Goal: Information Seeking & Learning: Learn about a topic

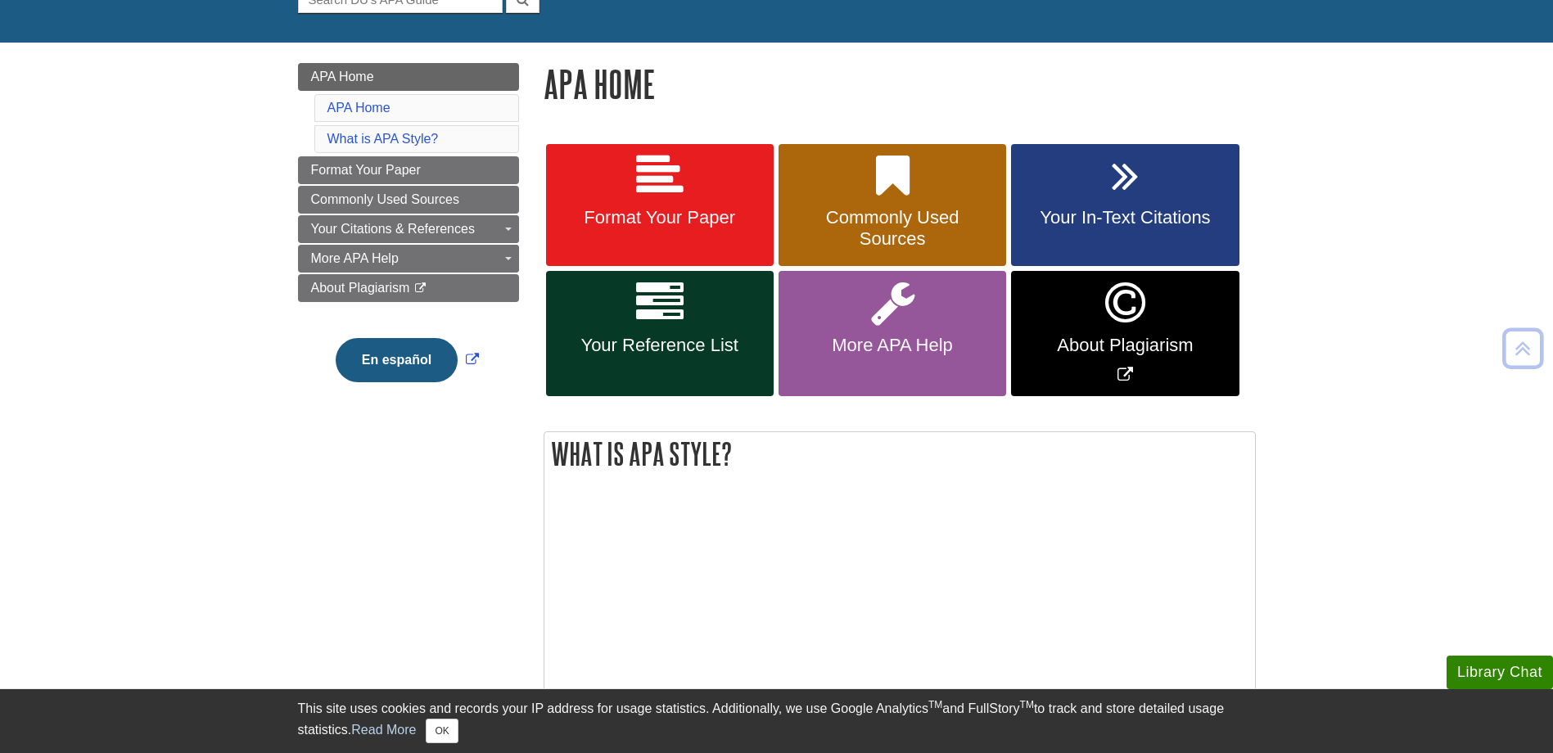
scroll to position [164, 0]
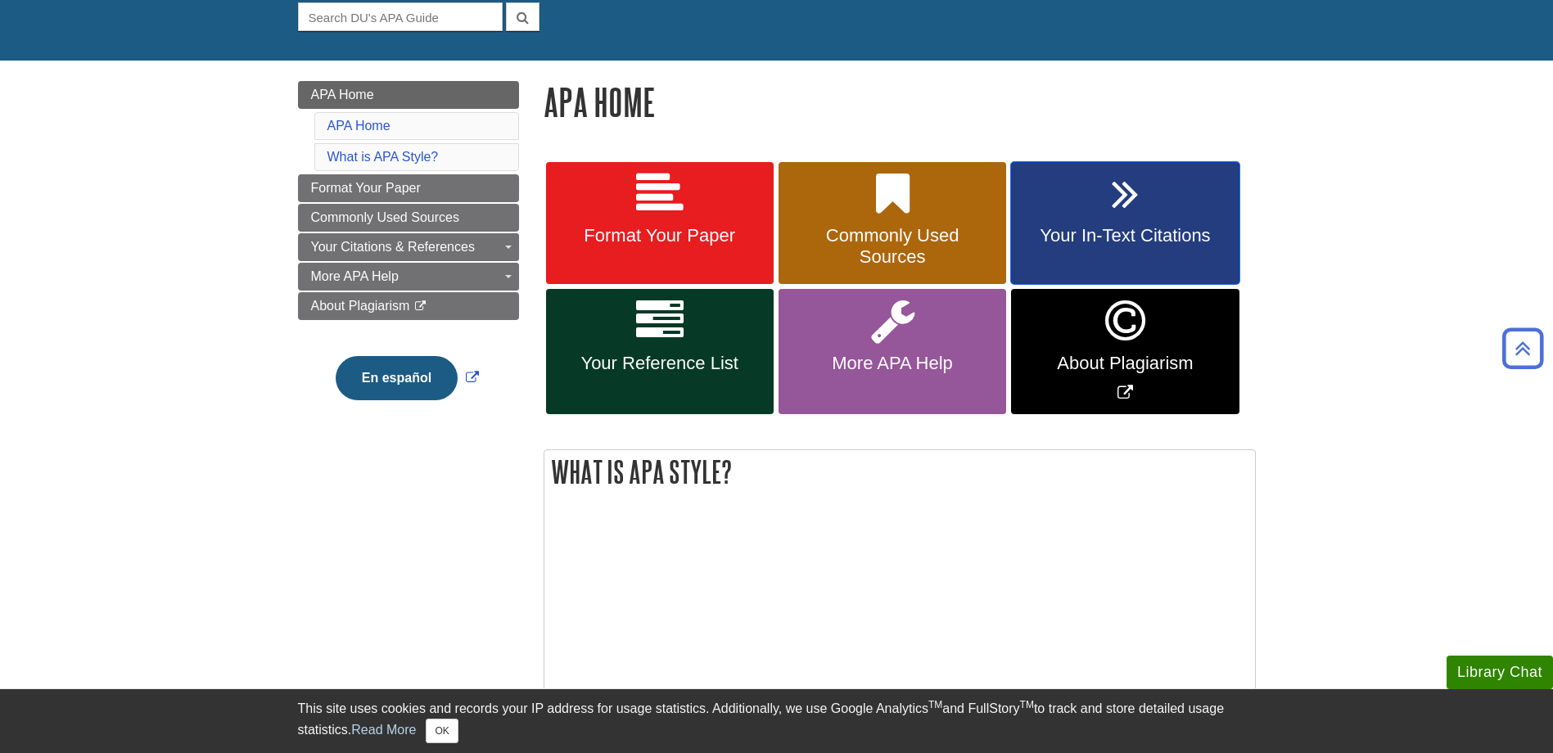
click at [1139, 202] on link "Your In-Text Citations" at bounding box center [1125, 223] width 228 height 123
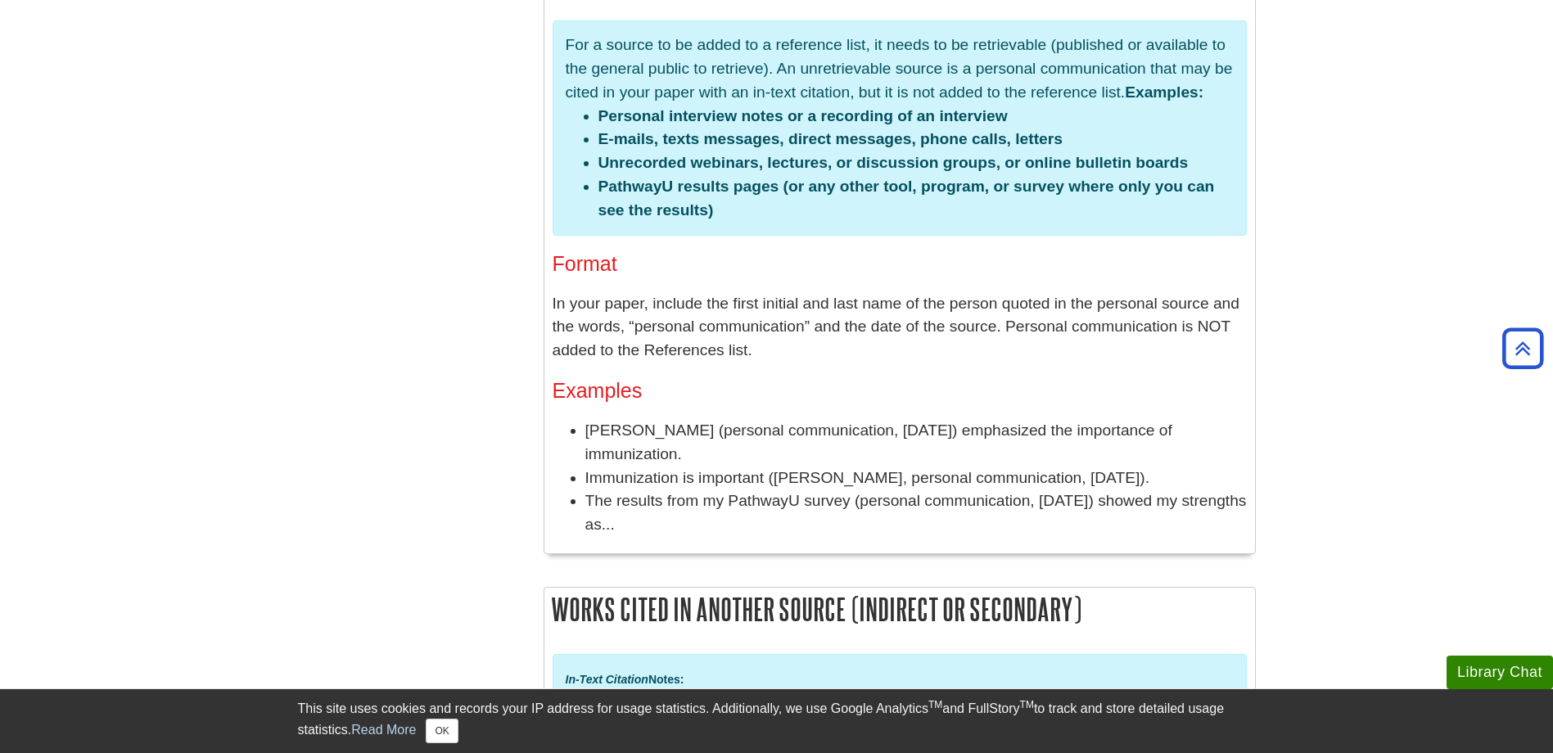
scroll to position [3766, 0]
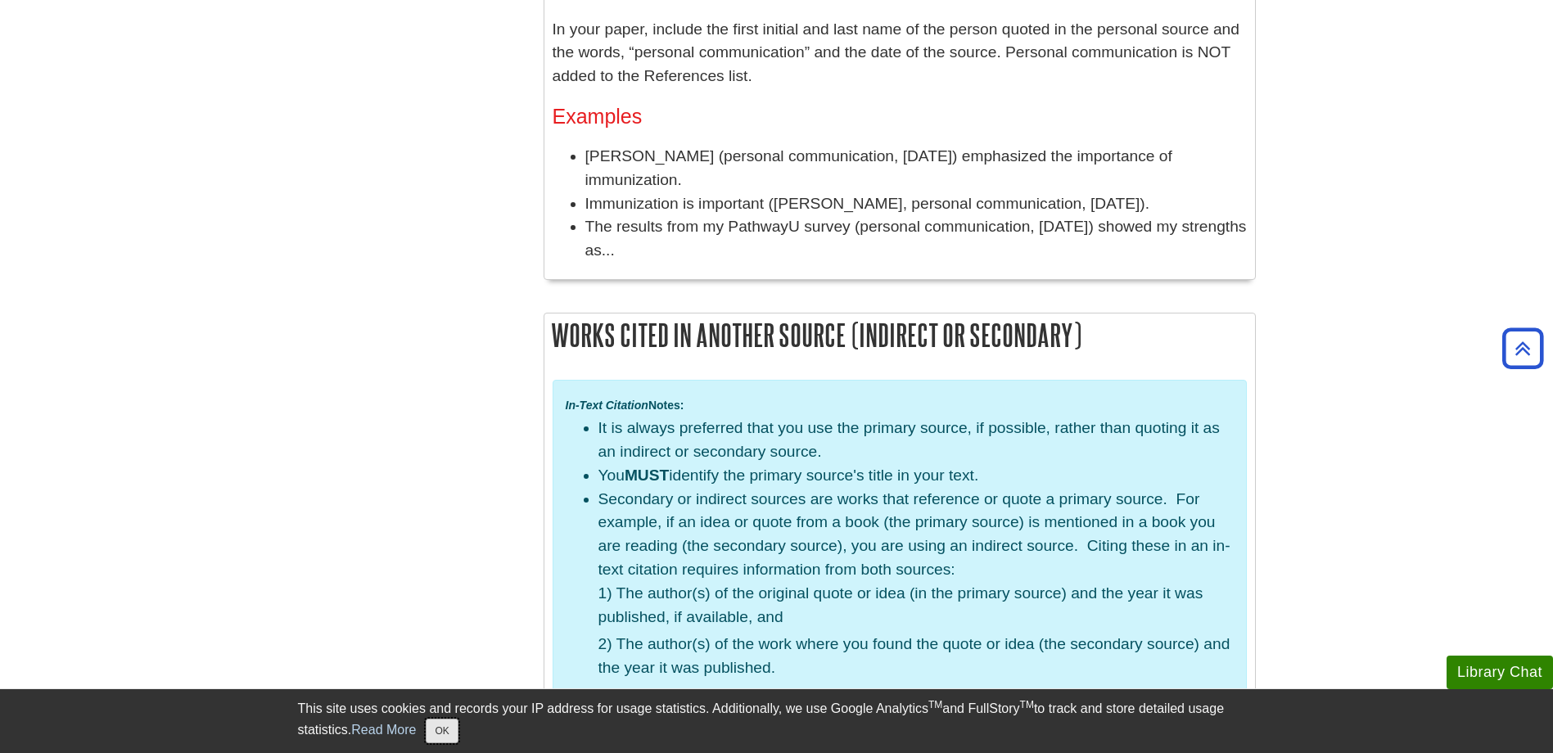
click at [456, 725] on button "OK" at bounding box center [442, 731] width 32 height 25
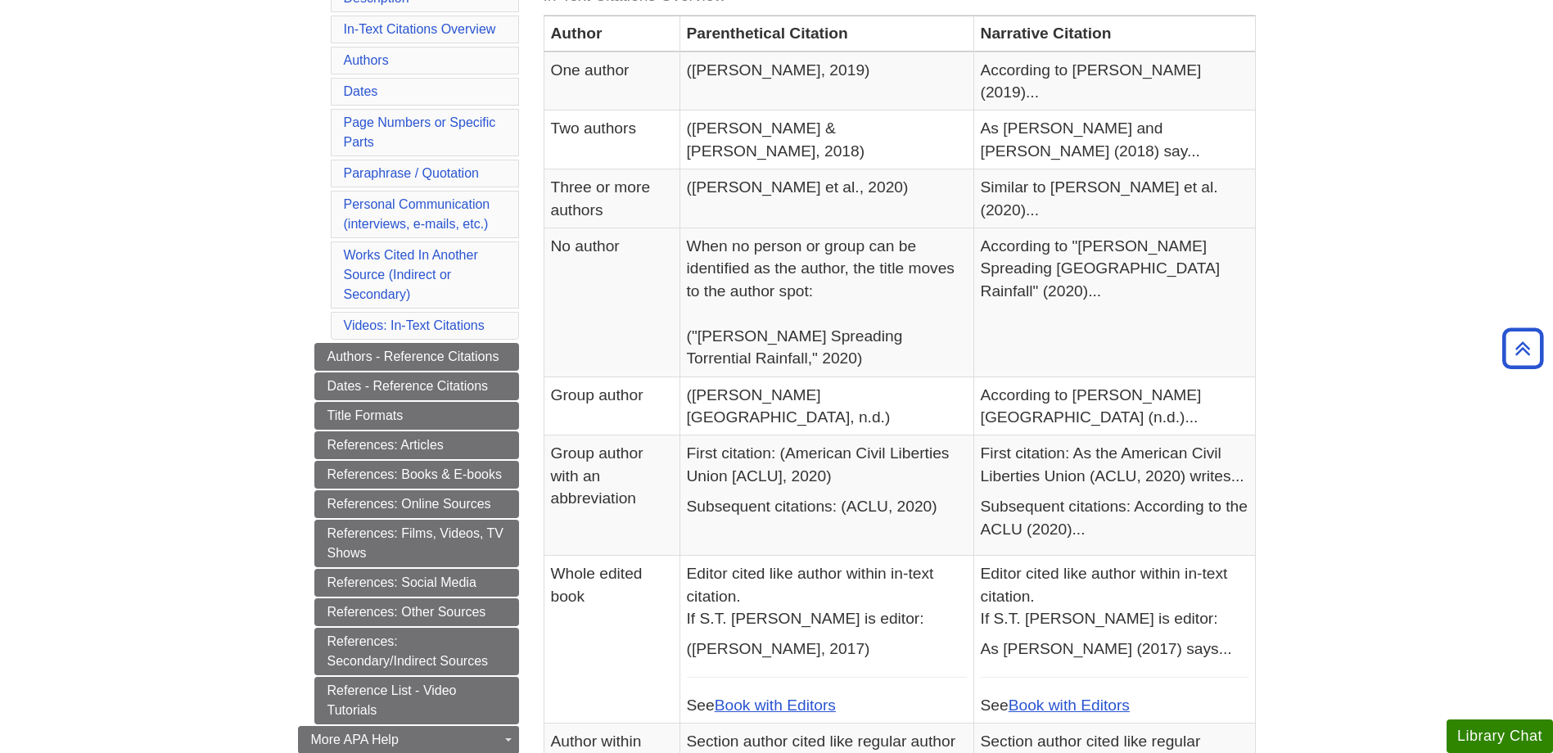
scroll to position [0, 0]
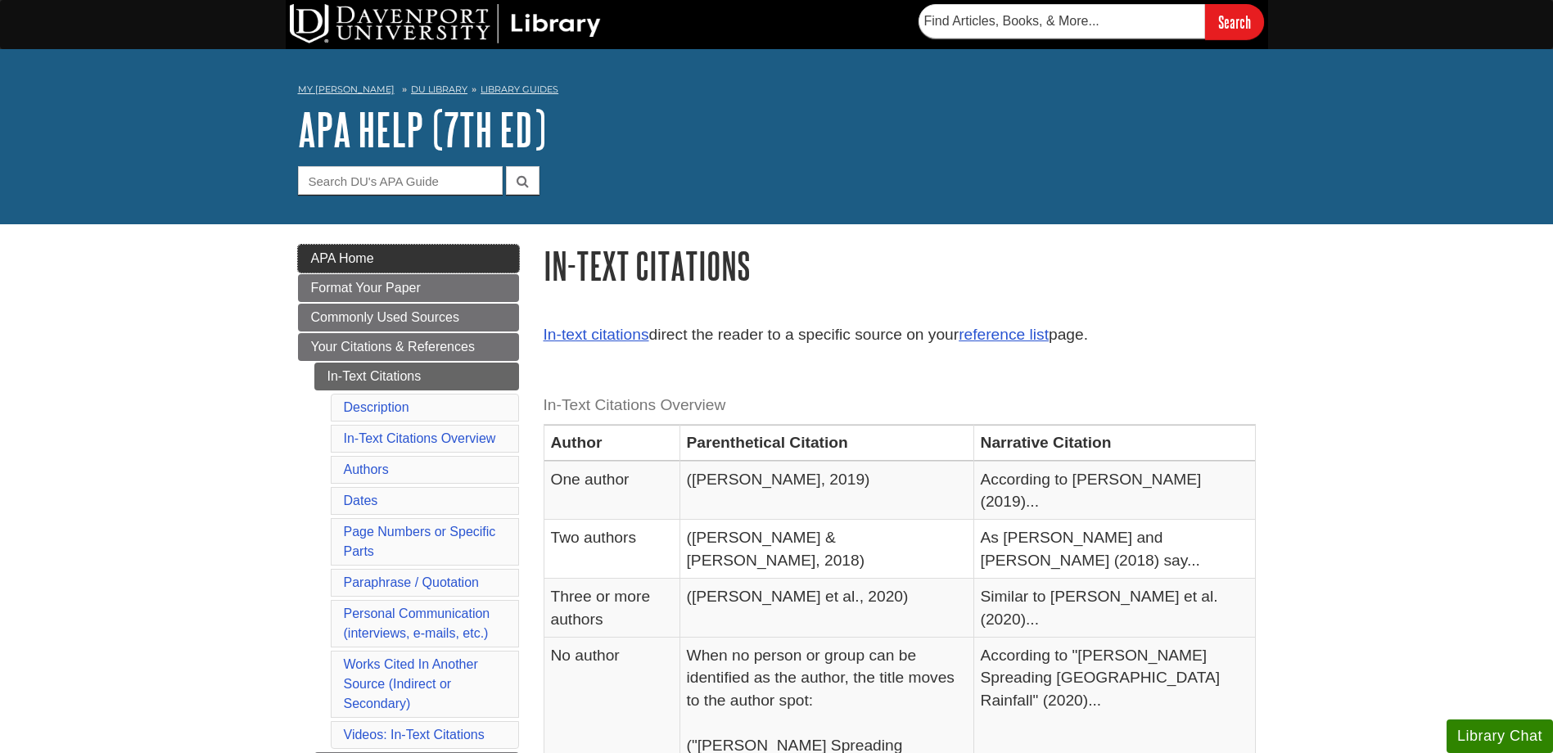
click at [375, 260] on link "APA Home" at bounding box center [408, 259] width 221 height 28
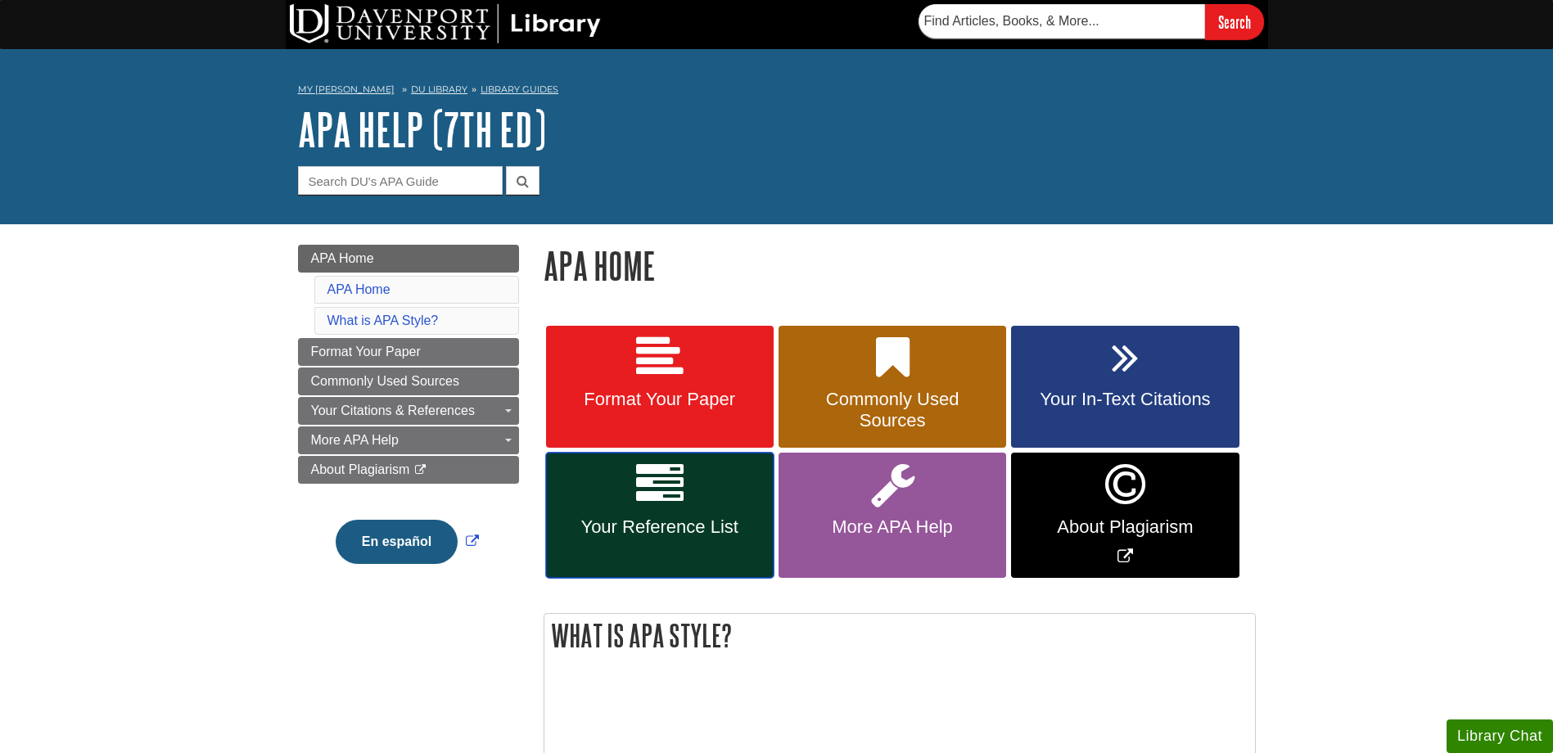
click at [640, 499] on icon at bounding box center [659, 484] width 47 height 47
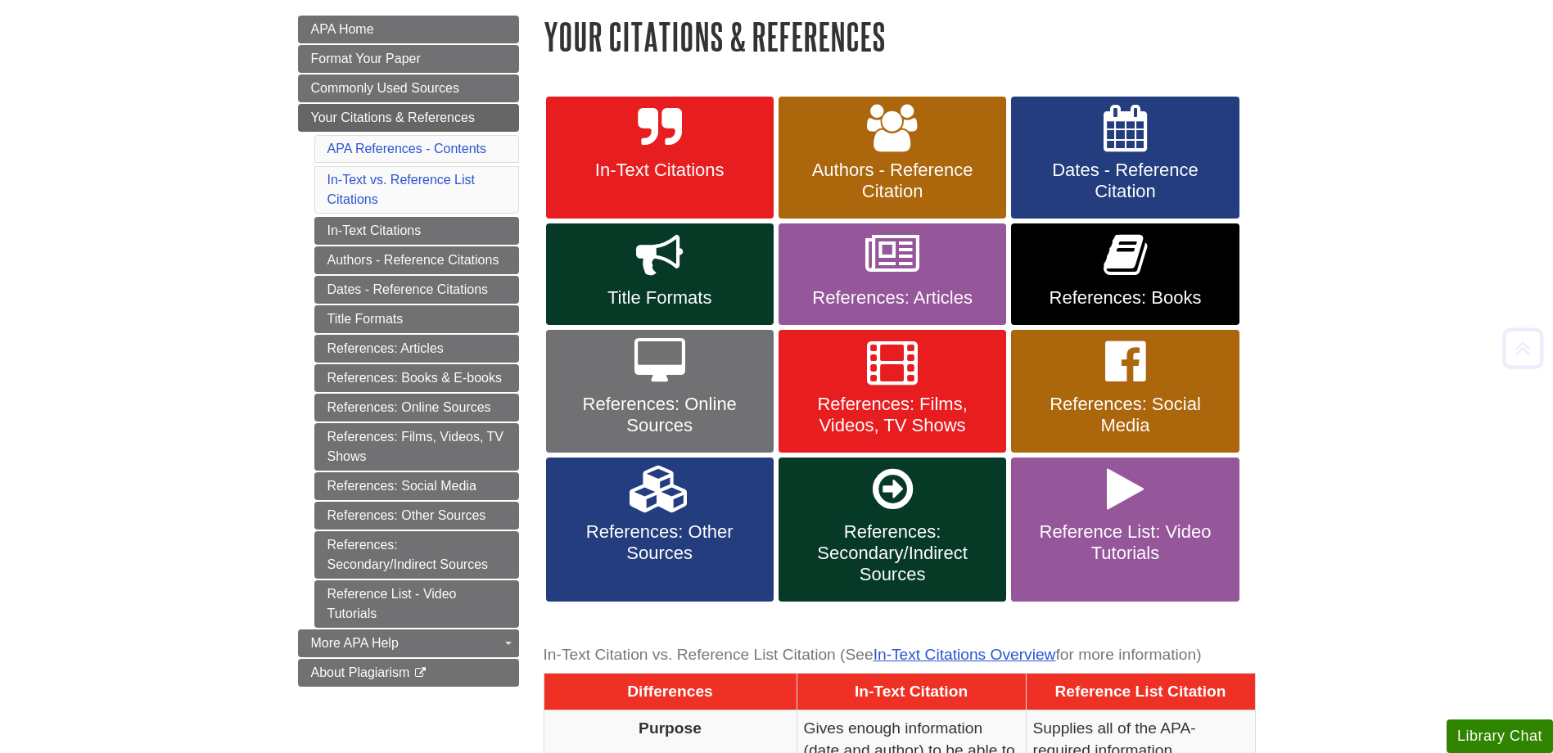
scroll to position [246, 0]
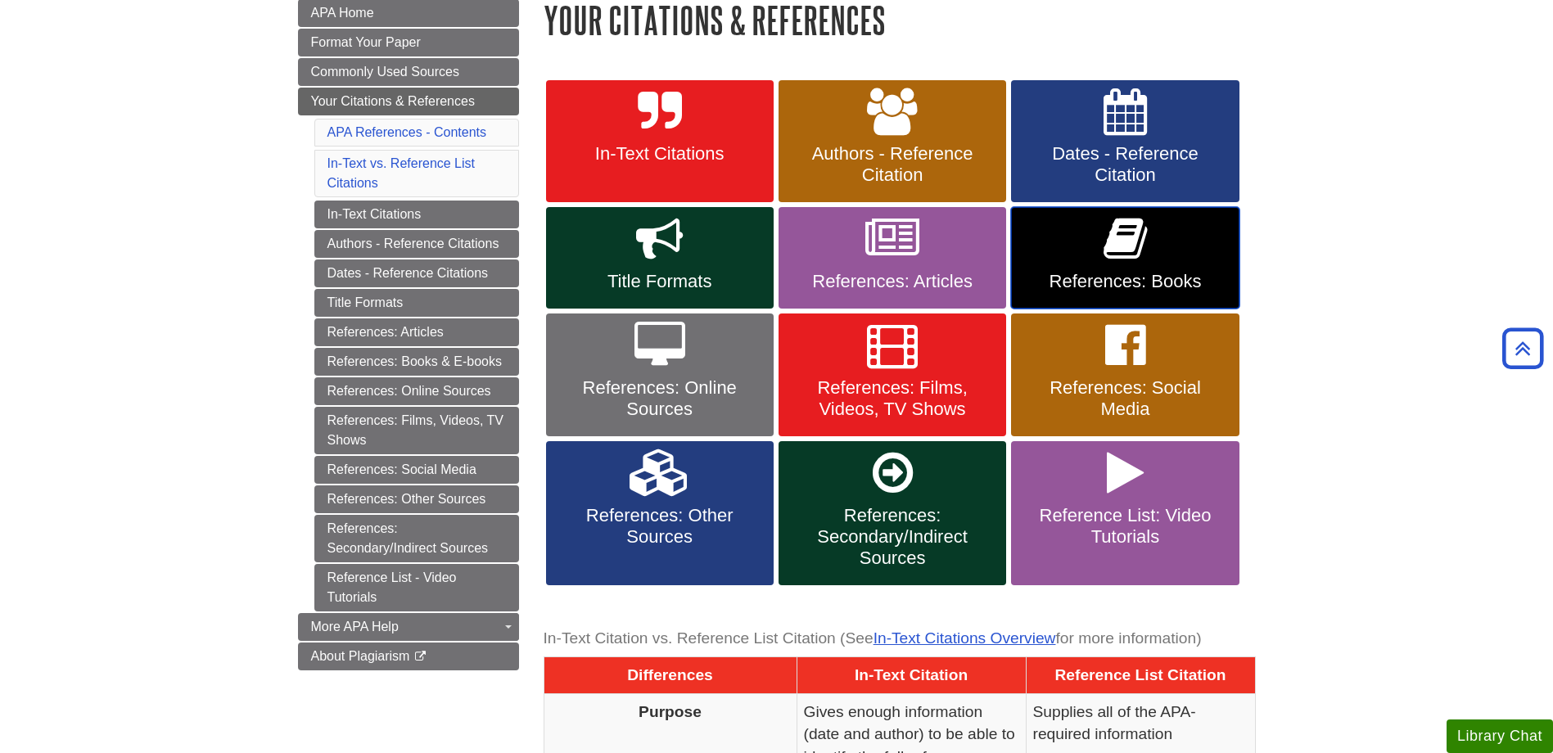
click at [1112, 241] on icon at bounding box center [1124, 238] width 43 height 47
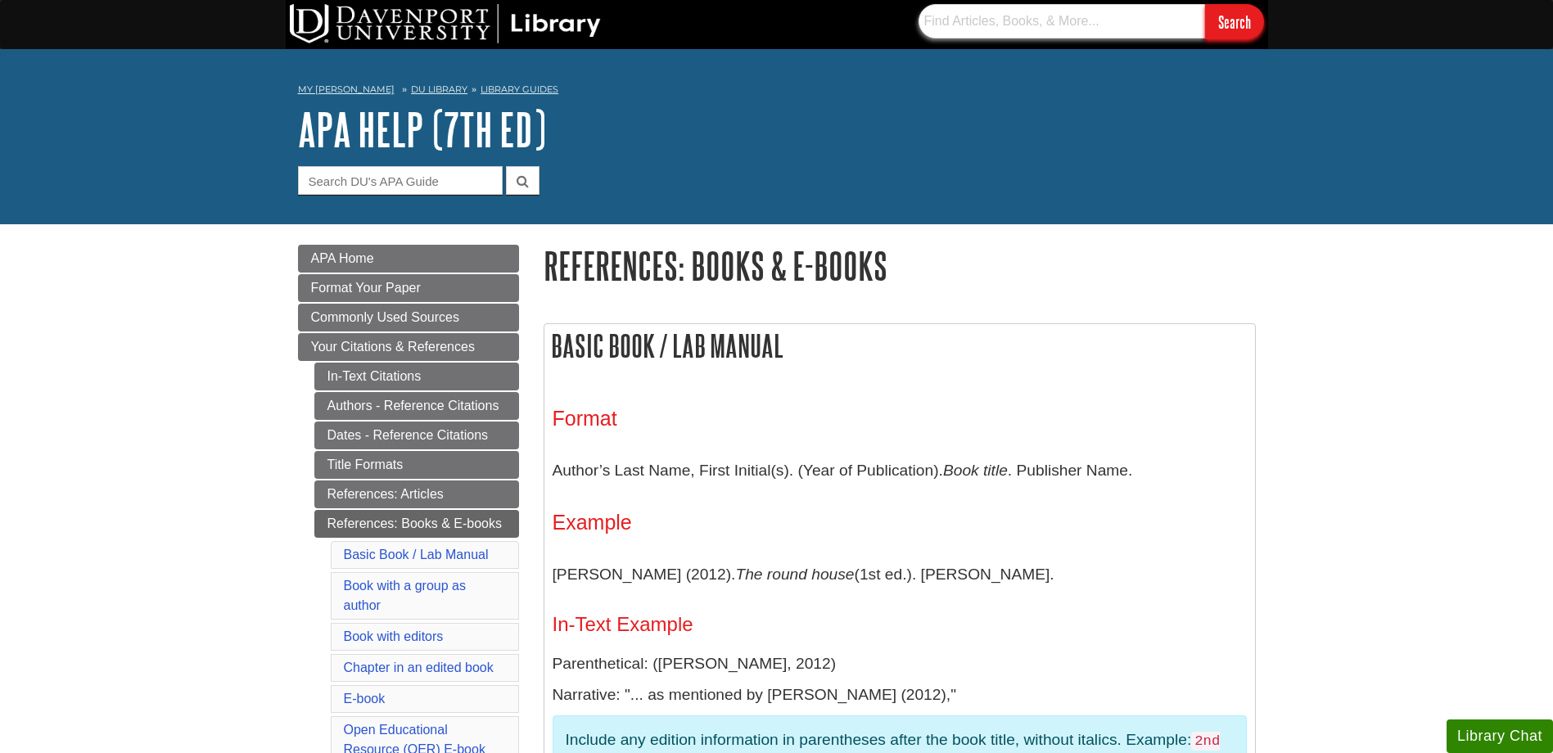
click at [990, 22] on input "text" at bounding box center [1061, 21] width 287 height 34
type input "d"
type input "h"
type input "creating a development plan"
click at [1205, 4] on input "Search" at bounding box center [1234, 21] width 59 height 35
